Goal: Transaction & Acquisition: Purchase product/service

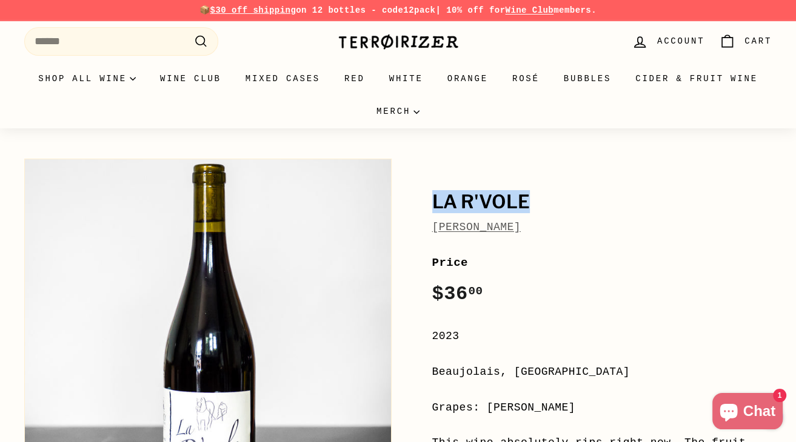
drag, startPoint x: 433, startPoint y: 212, endPoint x: 532, endPoint y: 207, distance: 98.9
click at [532, 207] on h1 "La R'Vole" at bounding box center [602, 202] width 340 height 21
drag, startPoint x: 556, startPoint y: 239, endPoint x: 428, endPoint y: 218, distance: 130.2
click at [539, 221] on div "[PERSON_NAME]" at bounding box center [602, 228] width 340 height 18
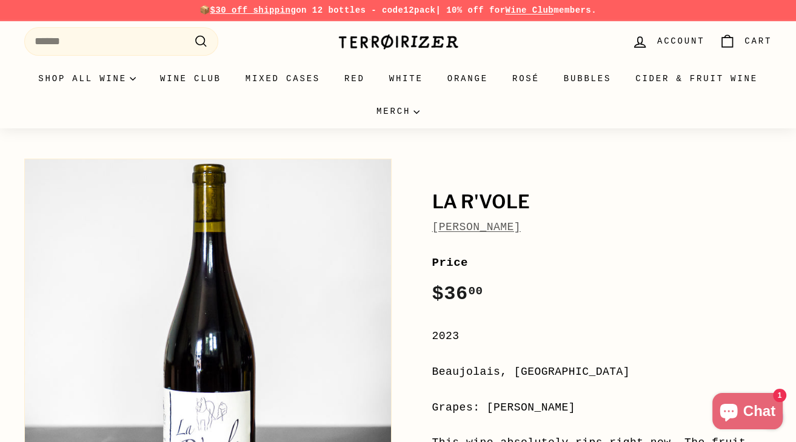
drag, startPoint x: 532, startPoint y: 221, endPoint x: 432, endPoint y: 224, distance: 100.1
click at [432, 224] on div "[PERSON_NAME]" at bounding box center [602, 228] width 340 height 18
copy link "[PERSON_NAME]"
